Goal: Navigation & Orientation: Go to known website

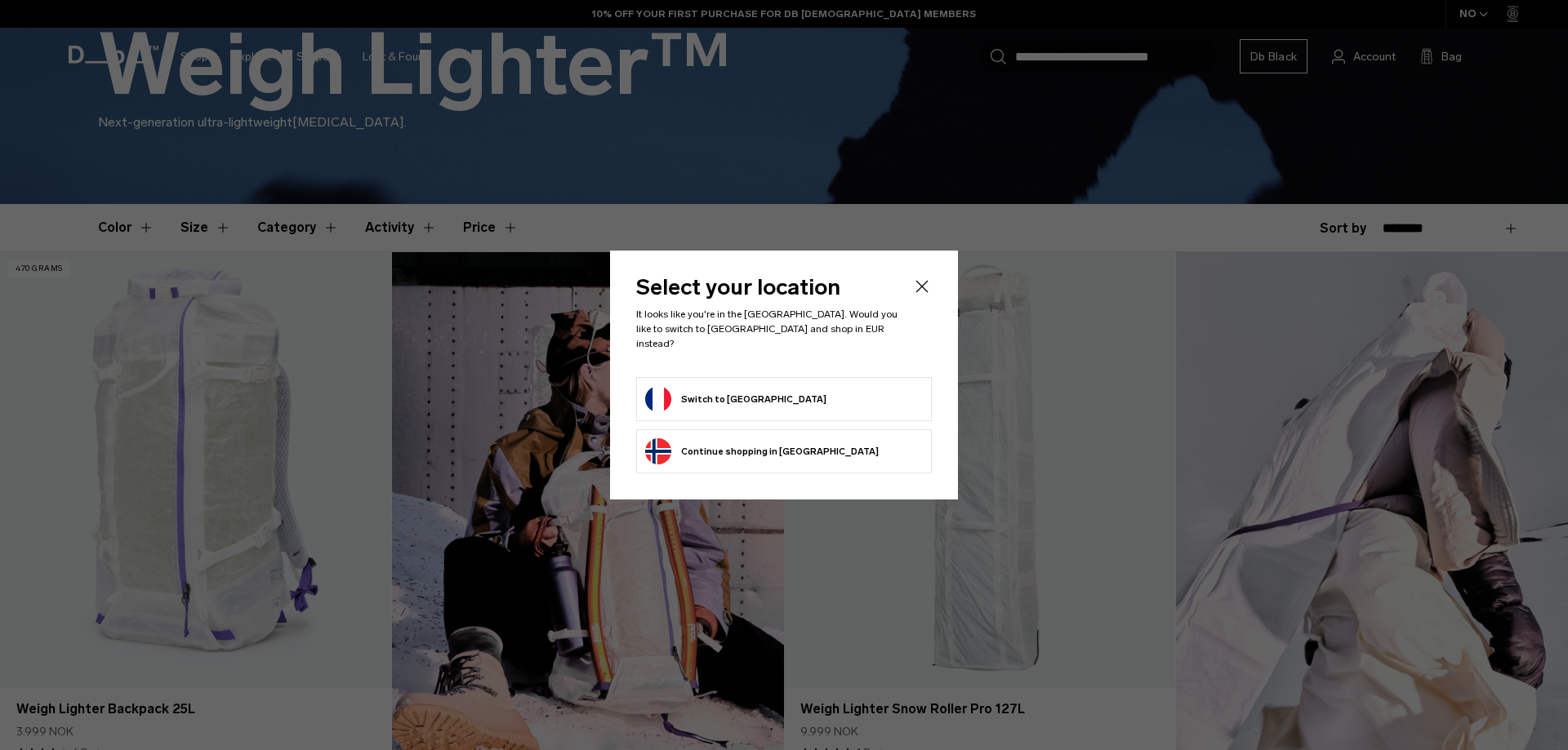
scroll to position [327, 0]
click at [781, 386] on form "Switch to France" at bounding box center [784, 399] width 278 height 26
click at [732, 394] on button "Switch to France" at bounding box center [736, 399] width 181 height 26
click at [927, 292] on icon "Close" at bounding box center [922, 286] width 19 height 19
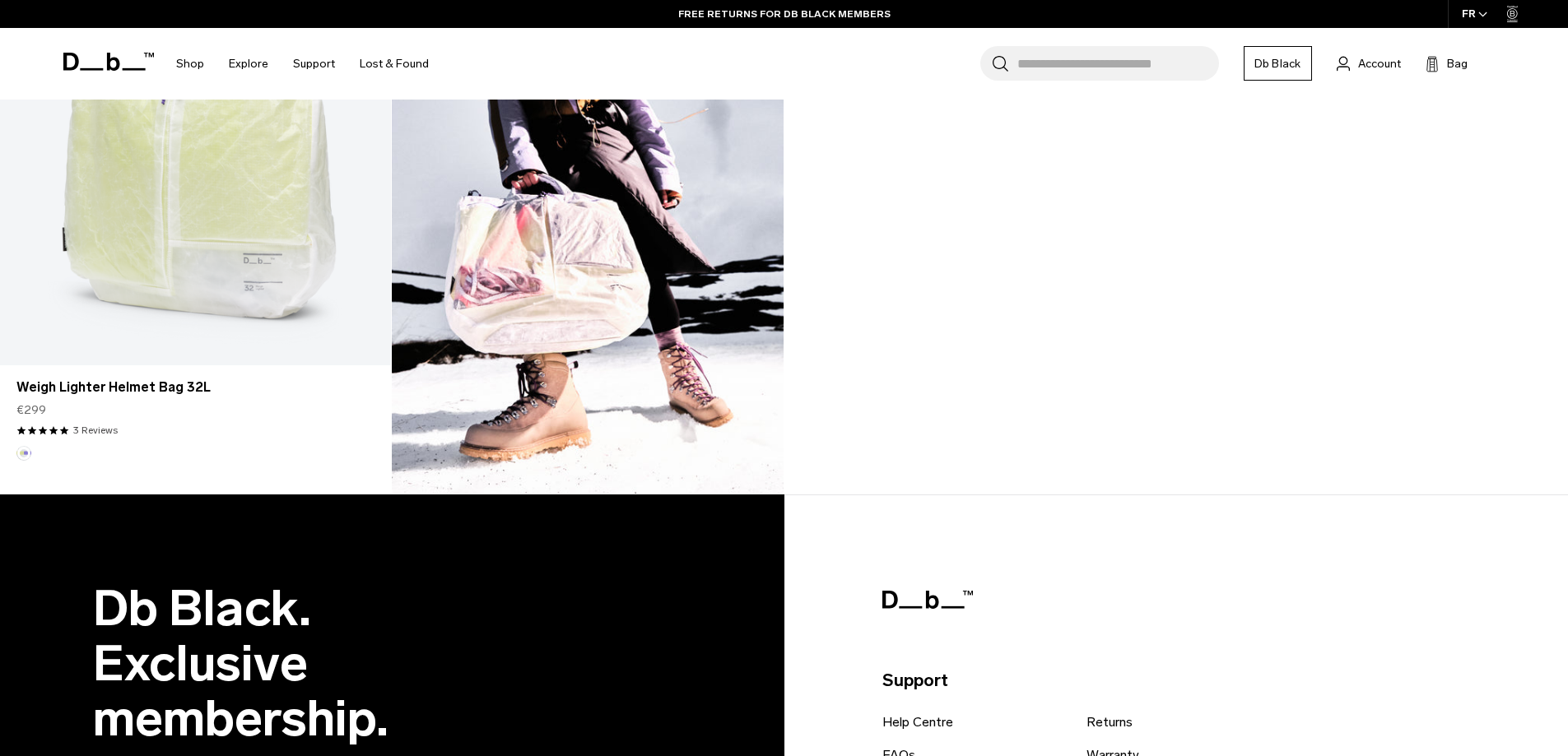
scroll to position [1810, 0]
